Goal: Check status: Check status

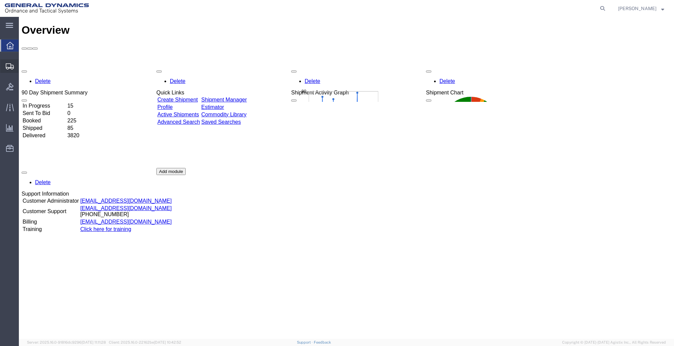
drag, startPoint x: 35, startPoint y: 62, endPoint x: 88, endPoint y: 66, distance: 53.4
click at [23, 62] on span "Shipments" at bounding box center [21, 65] width 5 height 13
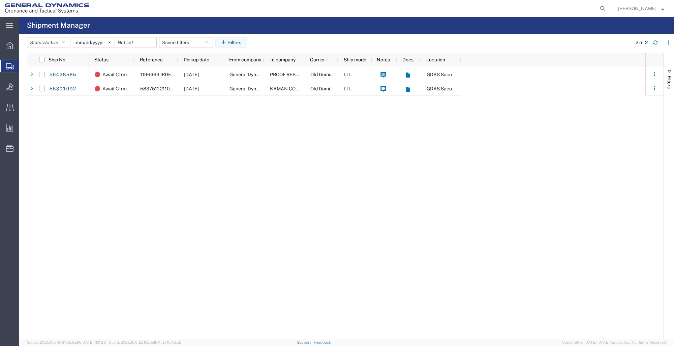
click at [97, 42] on input "[DATE]" at bounding box center [93, 42] width 41 height 10
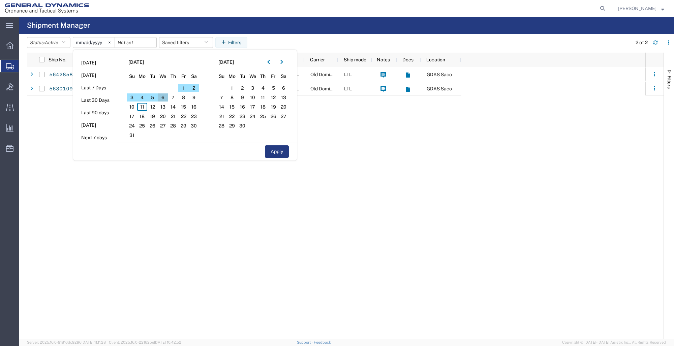
click at [165, 96] on span "6" at bounding box center [163, 97] width 10 height 8
click at [186, 97] on span "8" at bounding box center [183, 97] width 10 height 8
click at [165, 97] on span "6" at bounding box center [163, 97] width 10 height 8
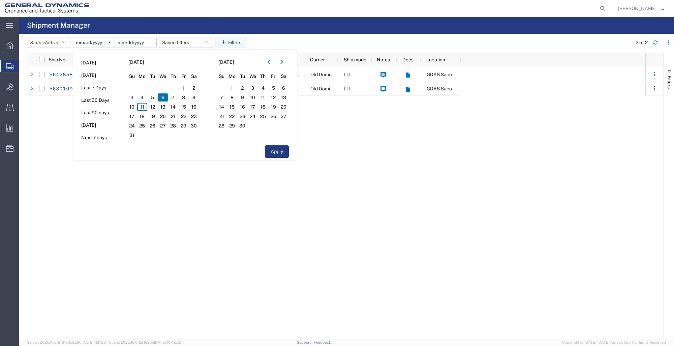
click at [129, 43] on input "date" at bounding box center [135, 42] width 41 height 10
click at [146, 109] on span "11" at bounding box center [142, 107] width 10 height 8
click at [88, 89] on li "Last 7 Days" at bounding box center [95, 88] width 44 height 12
type input "[DATE]"
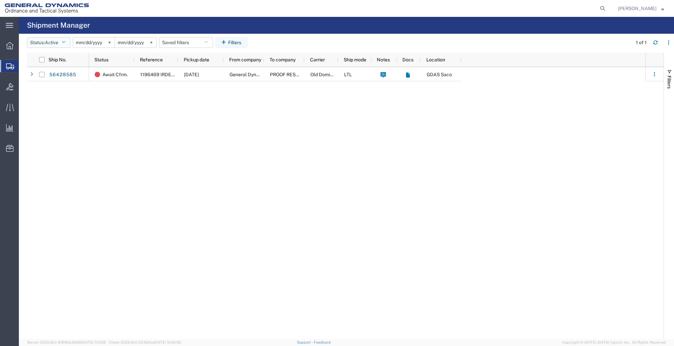
click at [65, 42] on icon "button" at bounding box center [64, 42] width 4 height 5
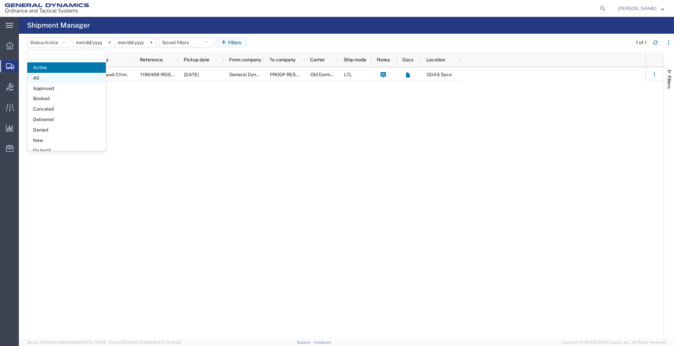
click at [42, 83] on span "All" at bounding box center [66, 78] width 79 height 10
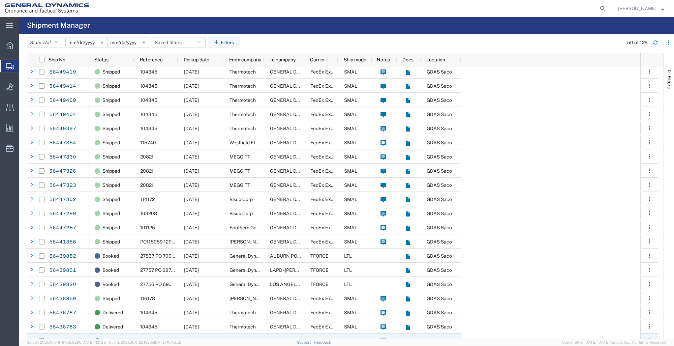
scroll to position [303, 0]
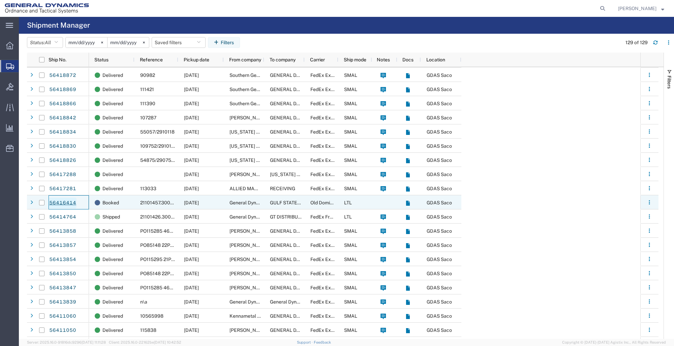
click at [56, 205] on link "56416414" at bounding box center [63, 203] width 28 height 11
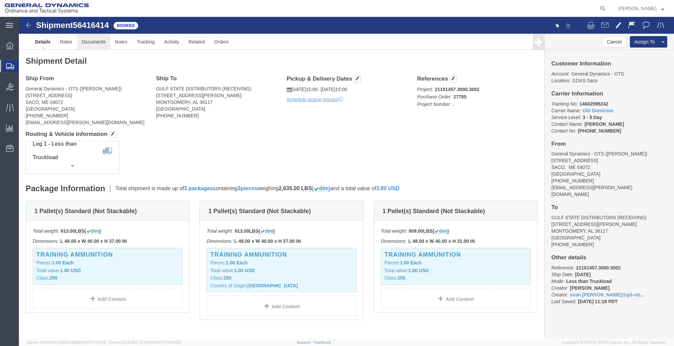
click link "Documents"
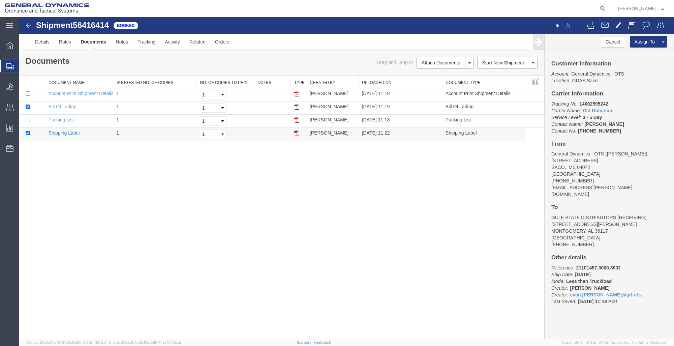
click at [60, 130] on link "Shipping Label" at bounding box center [64, 132] width 31 height 5
